Goal: Task Accomplishment & Management: Use online tool/utility

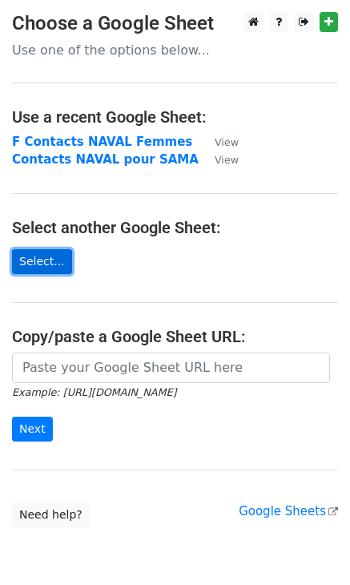
click at [40, 261] on link "Select..." at bounding box center [42, 261] width 60 height 25
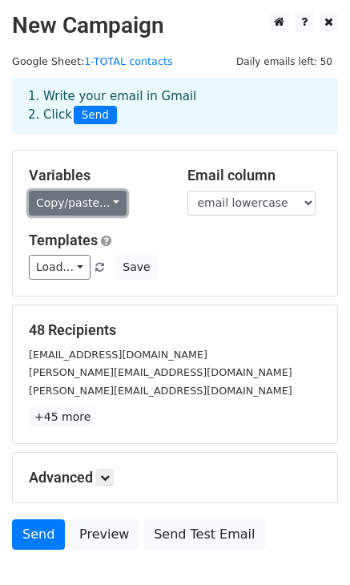
click at [57, 202] on link "Copy/paste..." at bounding box center [78, 203] width 98 height 25
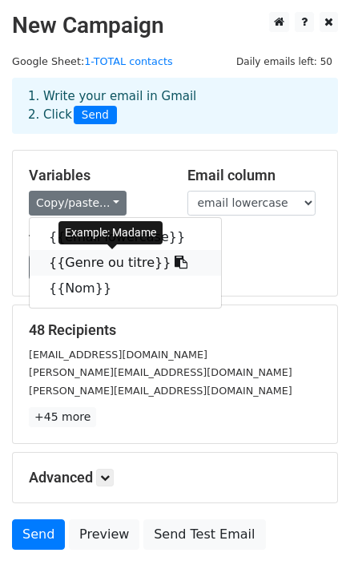
click at [175, 262] on icon at bounding box center [181, 262] width 13 height 13
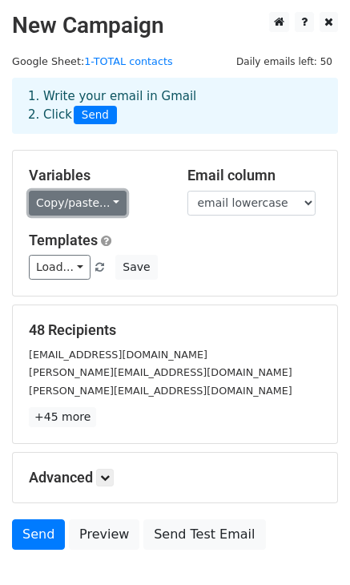
click at [118, 201] on link "Copy/paste..." at bounding box center [78, 203] width 98 height 25
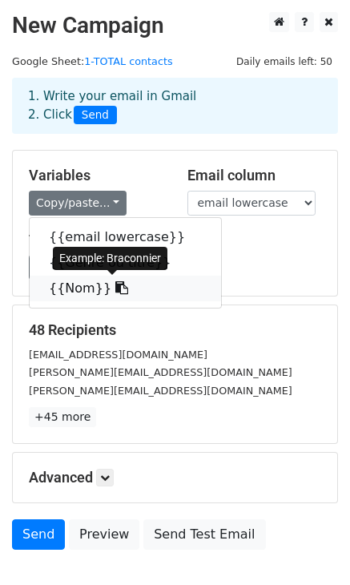
click at [84, 281] on link "{{Nom}}" at bounding box center [126, 289] width 192 height 26
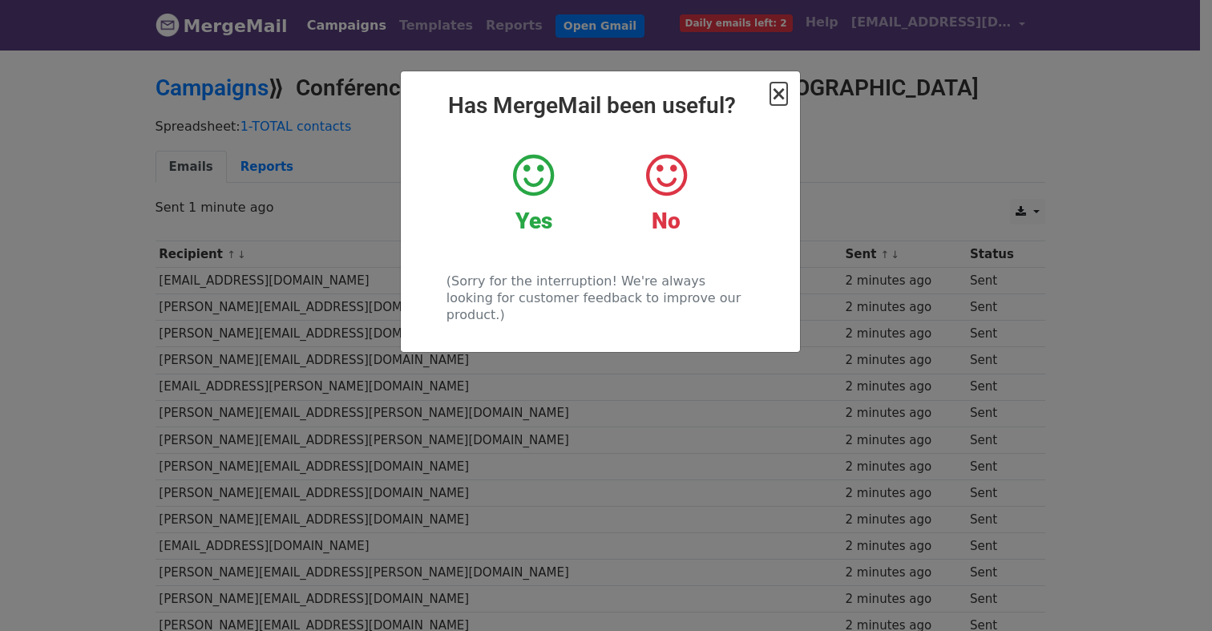
click at [785, 99] on span "×" at bounding box center [778, 94] width 16 height 22
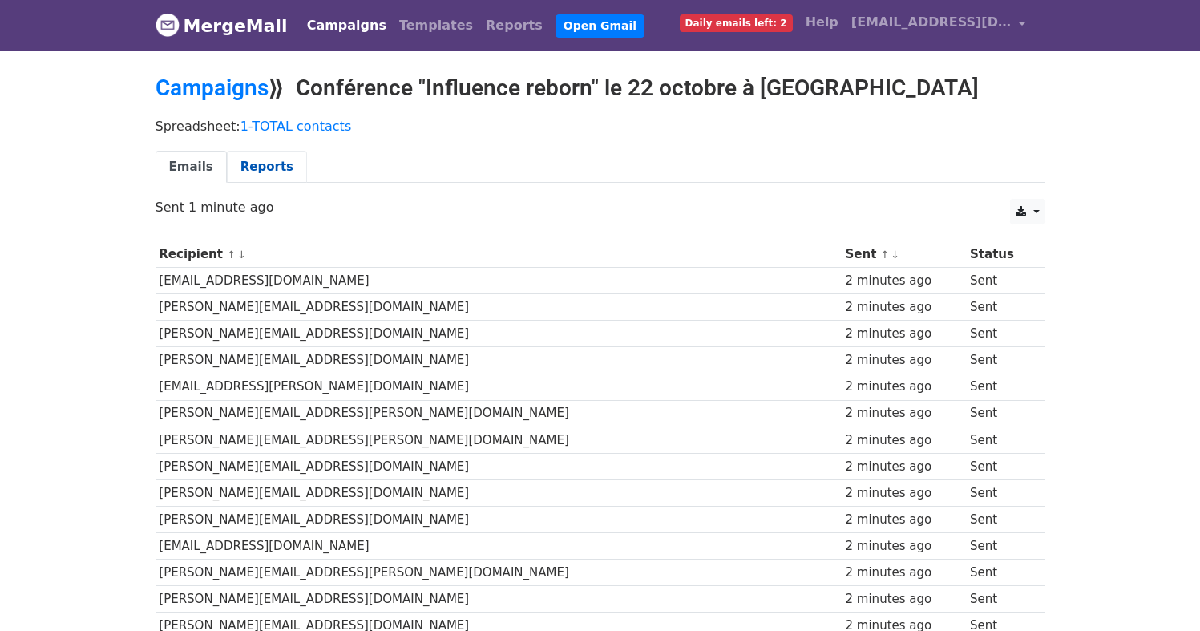
click at [246, 164] on link "Reports" at bounding box center [267, 167] width 80 height 33
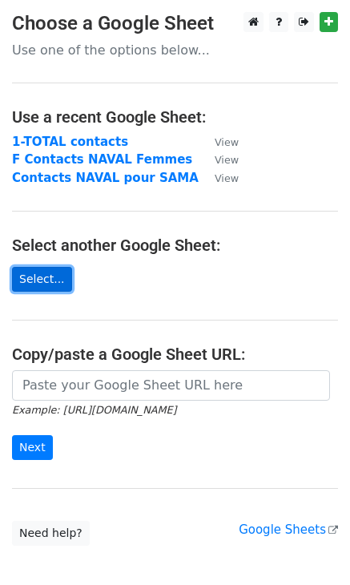
click at [43, 279] on link "Select..." at bounding box center [42, 279] width 60 height 25
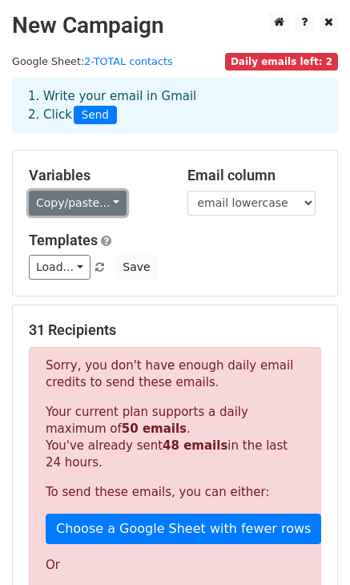
click at [91, 205] on link "Copy/paste..." at bounding box center [78, 203] width 98 height 25
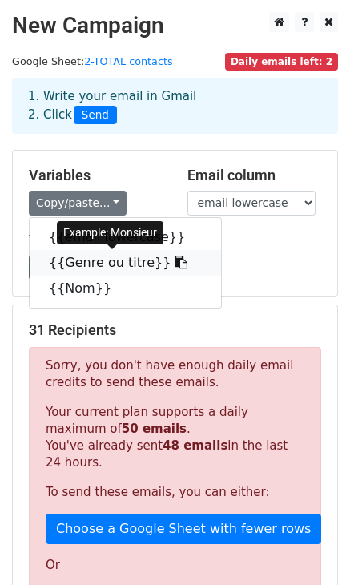
click at [108, 269] on link "{{Genre ou titre}}" at bounding box center [126, 263] width 192 height 26
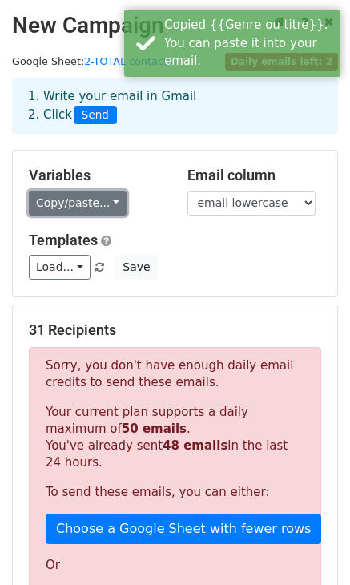
click at [87, 204] on link "Copy/paste..." at bounding box center [78, 203] width 98 height 25
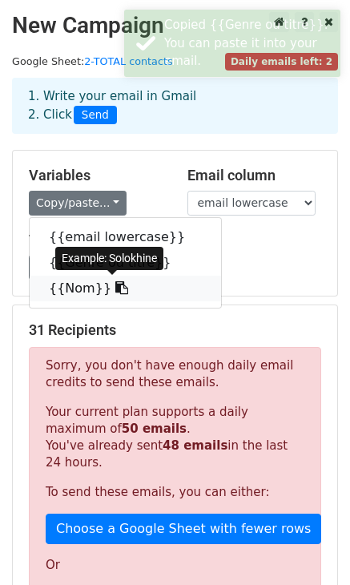
click at [83, 280] on link "{{Nom}}" at bounding box center [126, 289] width 192 height 26
